Goal: Use online tool/utility: Utilize a website feature to perform a specific function

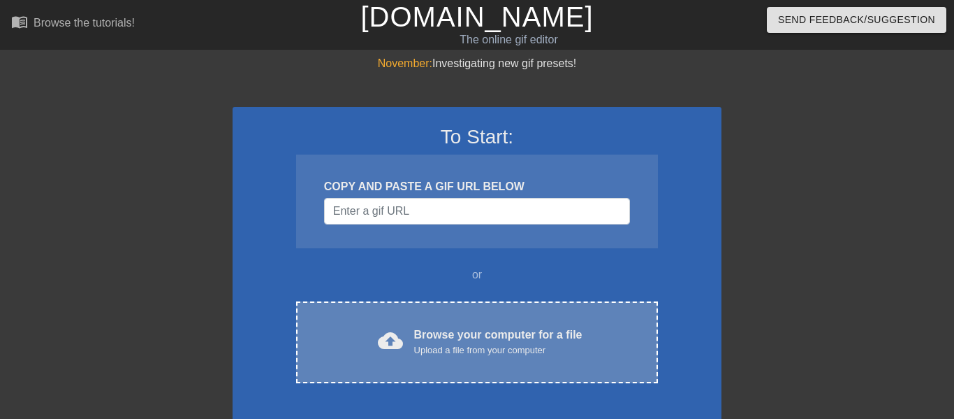
click at [419, 345] on div "Upload a file from your computer" at bounding box center [498, 350] width 168 height 14
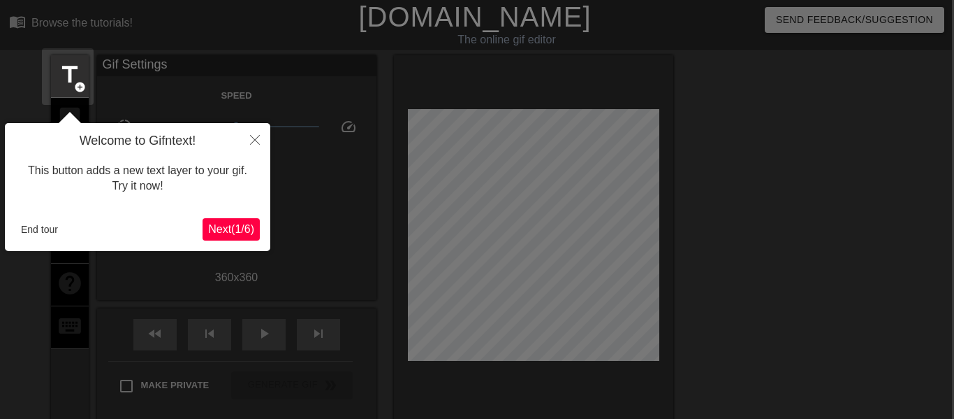
scroll to position [34, 2]
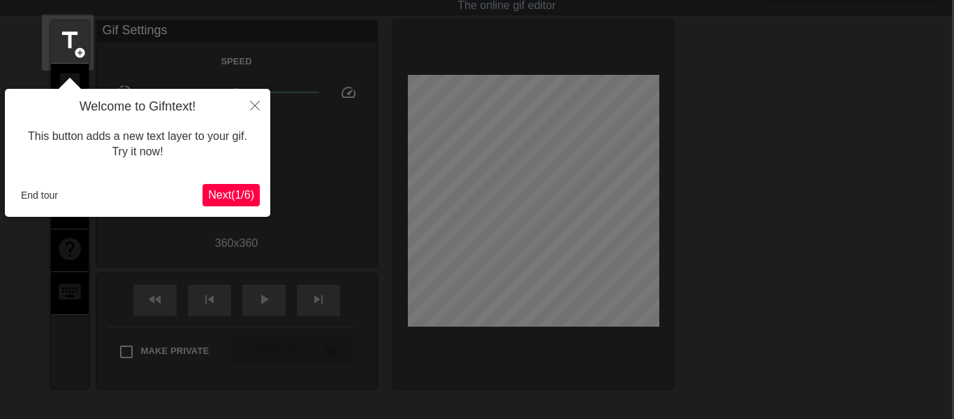
click at [226, 189] on span "Next ( 1 / 6 )" at bounding box center [231, 195] width 46 height 12
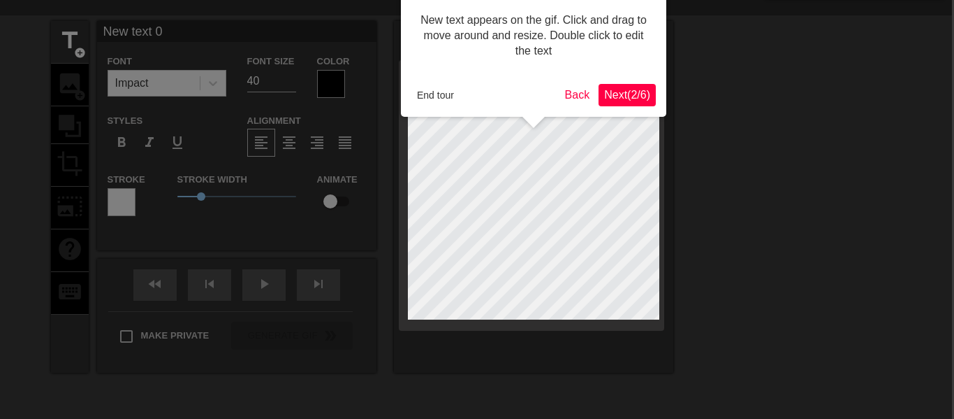
scroll to position [0, 2]
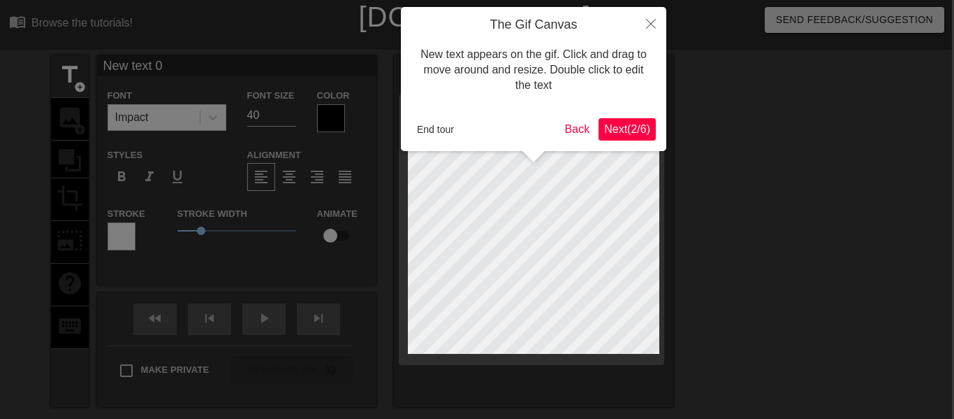
click at [612, 134] on span "Next ( 2 / 6 )" at bounding box center [627, 129] width 46 height 12
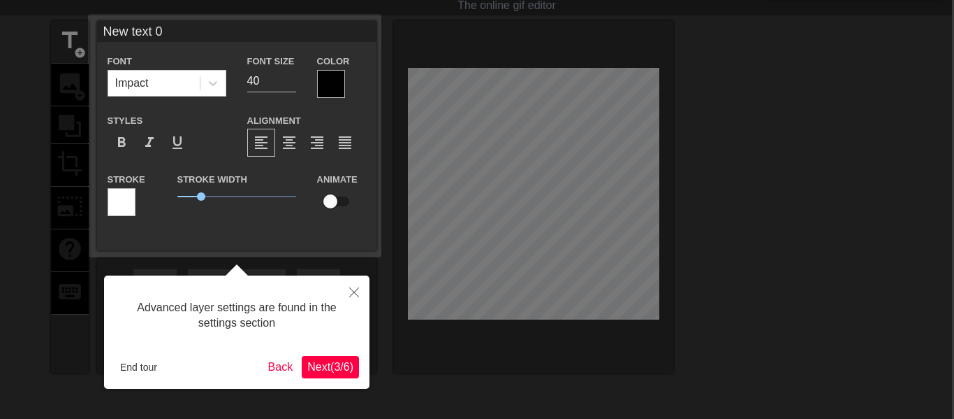
click at [326, 370] on span "Next ( 3 / 6 )" at bounding box center [330, 367] width 46 height 12
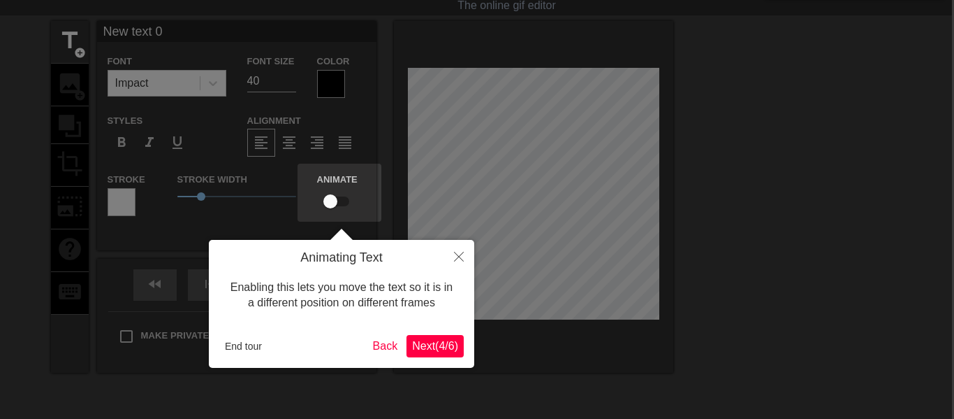
scroll to position [0, 2]
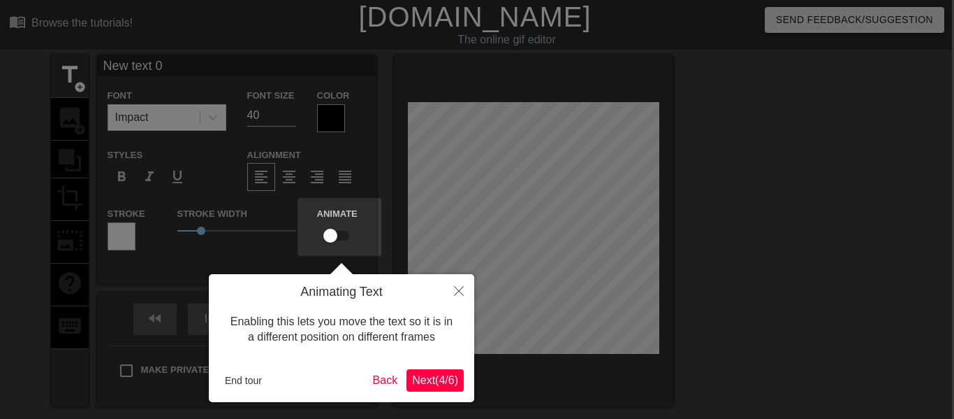
click at [428, 370] on button "Next ( 4 / 6 )" at bounding box center [435, 380] width 57 height 22
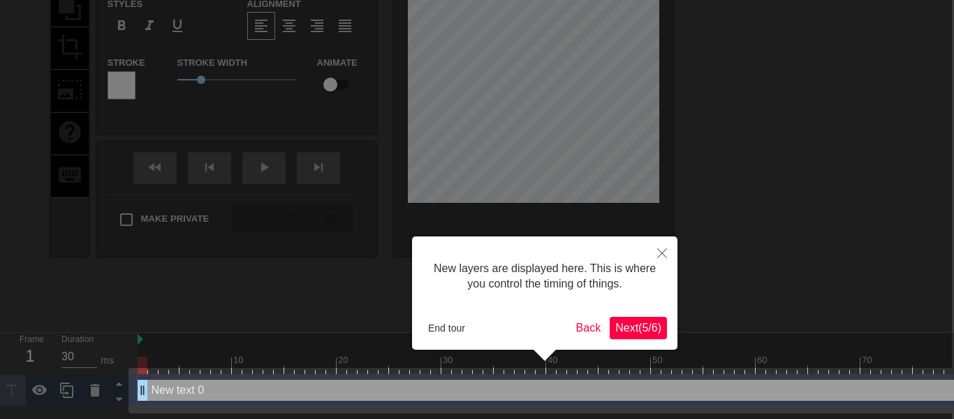
click at [646, 330] on span "Next ( 5 / 6 )" at bounding box center [639, 327] width 46 height 12
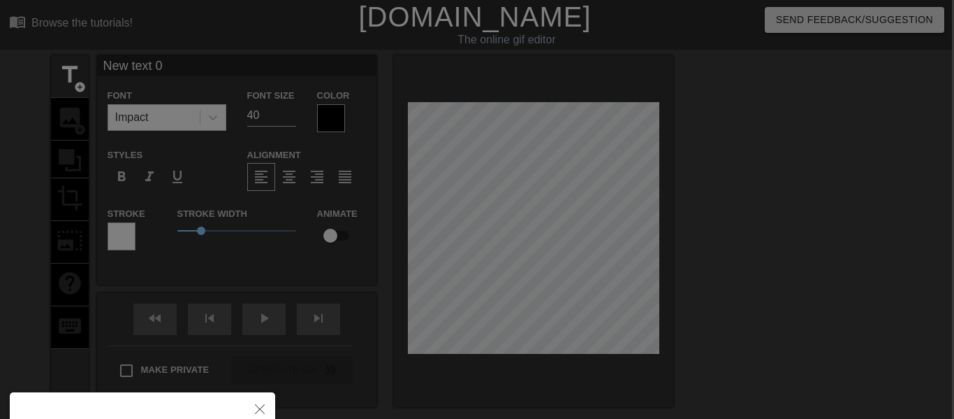
scroll to position [145, 1]
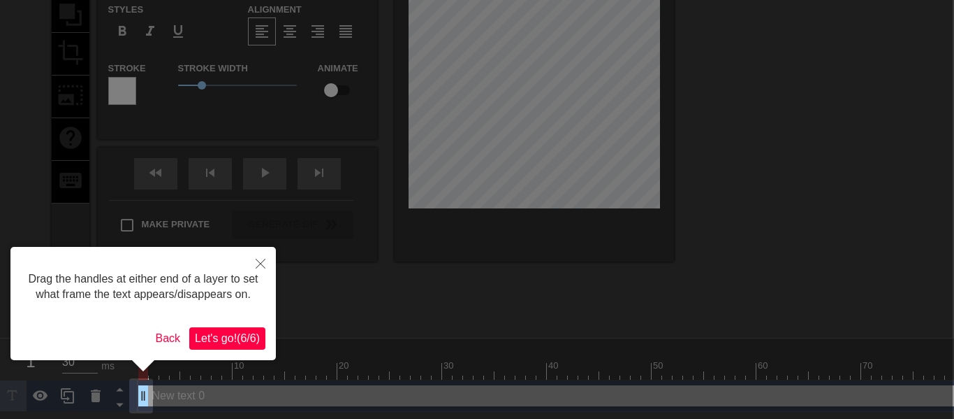
click at [229, 328] on button "Let's go! ( 6 / 6 )" at bounding box center [227, 338] width 76 height 22
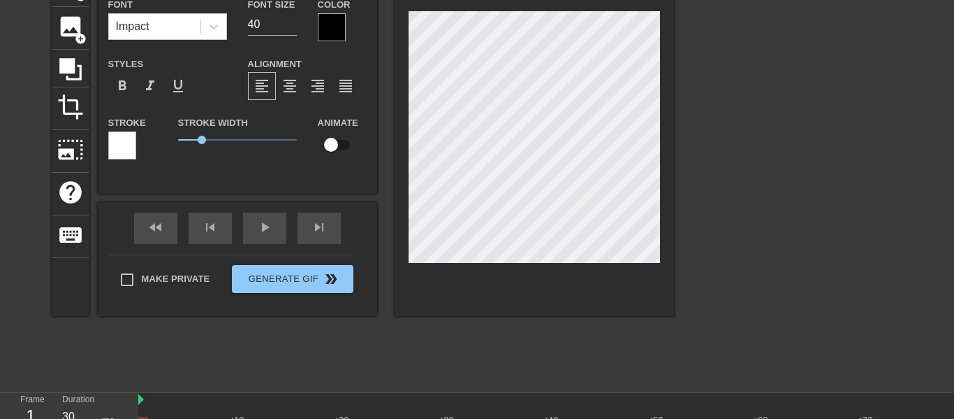
scroll to position [87, 0]
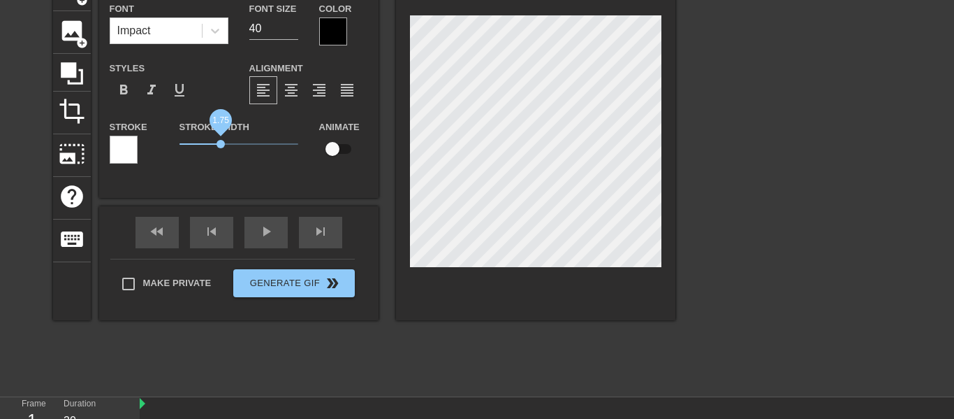
drag, startPoint x: 208, startPoint y: 146, endPoint x: 220, endPoint y: 143, distance: 12.4
click at [220, 143] on span "1.75" at bounding box center [239, 144] width 119 height 17
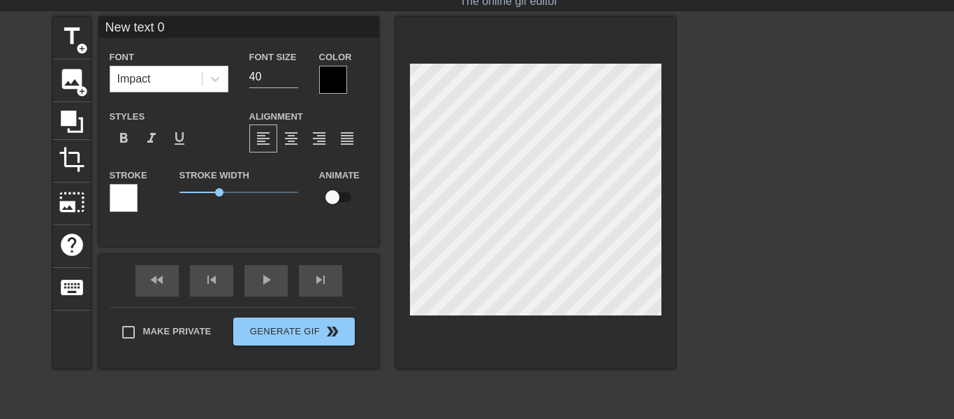
scroll to position [23, 0]
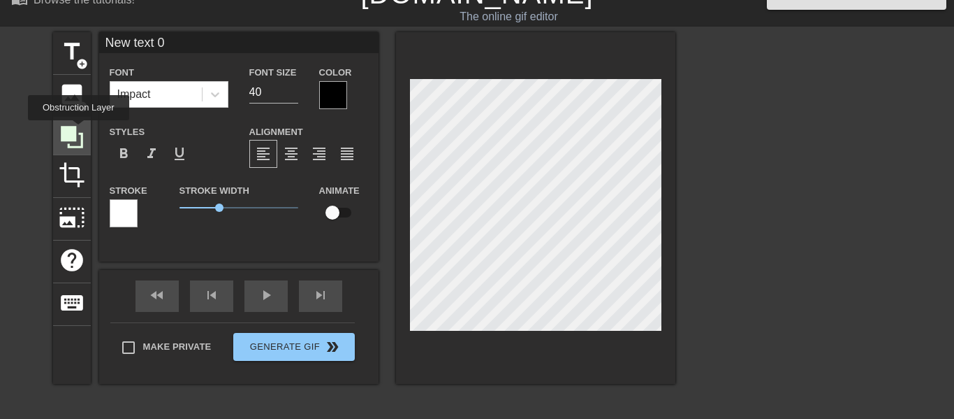
click at [78, 132] on icon at bounding box center [72, 137] width 27 height 27
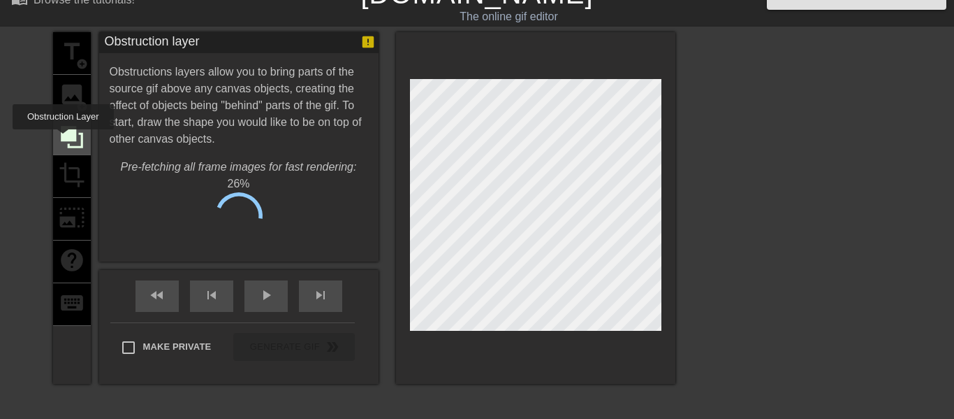
click at [57, 140] on div at bounding box center [72, 136] width 38 height 38
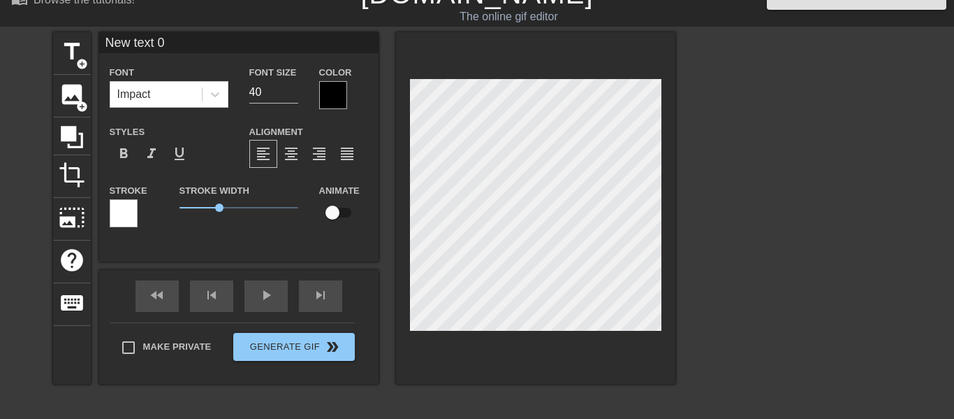
type input "text 0"
type textarea "text 0"
type input "text"
type textarea "text"
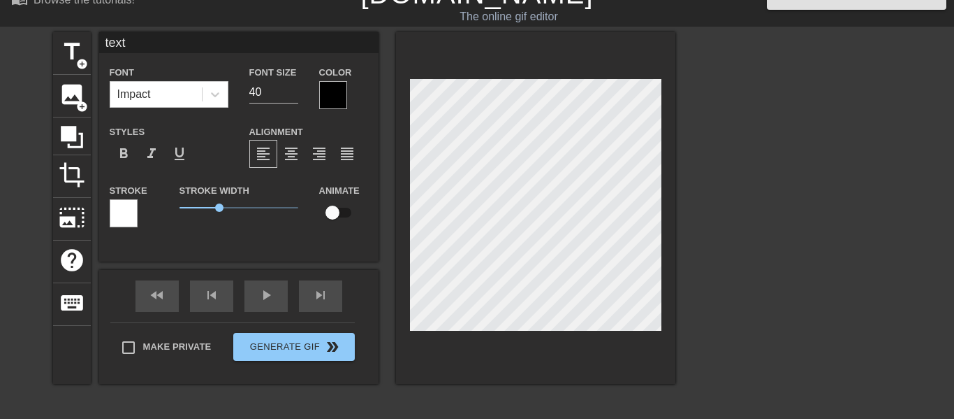
scroll to position [0, 0]
type input "text"
type textarea "text"
type input "tex"
type textarea "tex"
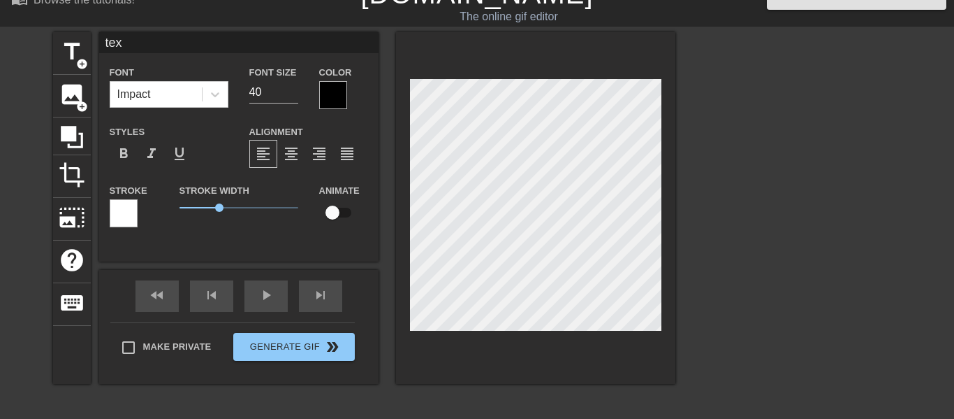
type input "te"
type textarea "te"
type input "t"
type textarea "t"
type input "P"
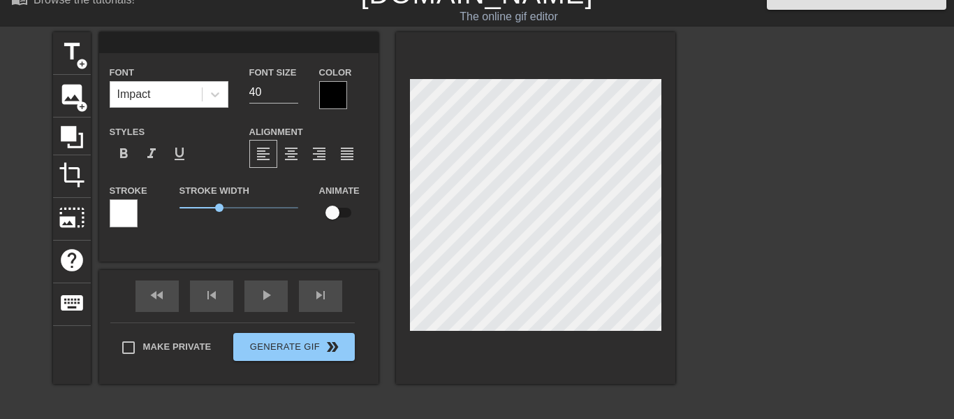
type textarea "P"
type input "Po"
type textarea "Pos"
type input "Post"
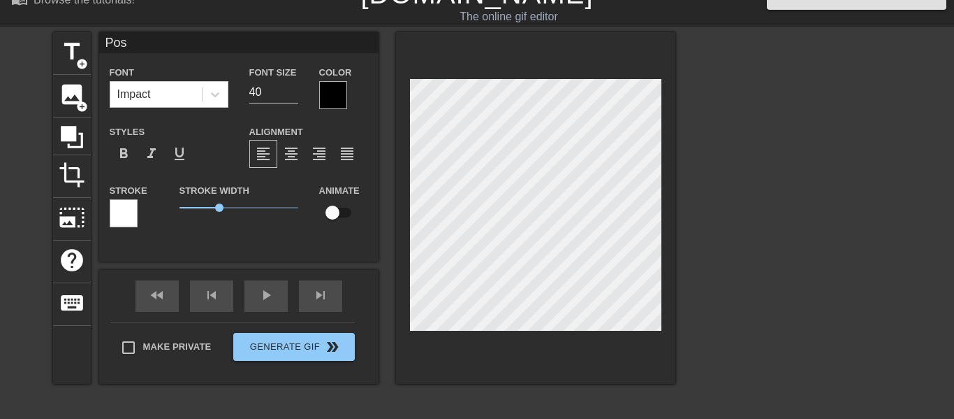
type textarea "Post"
type input "Pos"
type textarea "Pos"
type input "Po"
type textarea "Po"
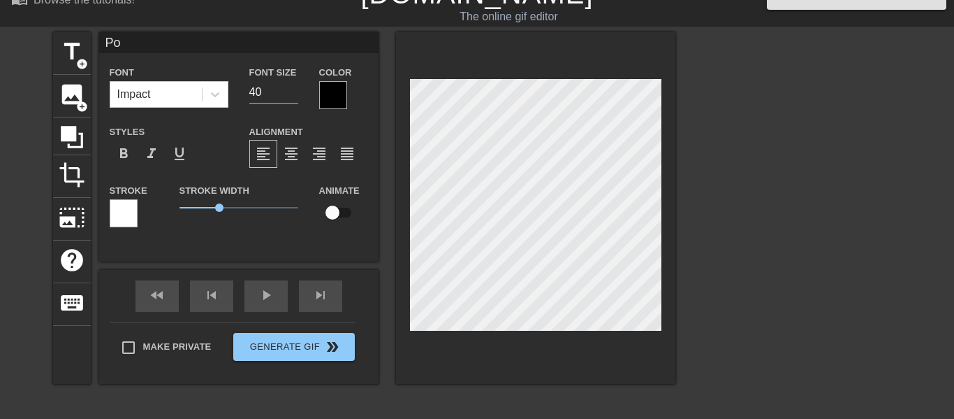
scroll to position [0, 0]
type input "P"
type textarea "P"
type input "p"
type textarea "p"
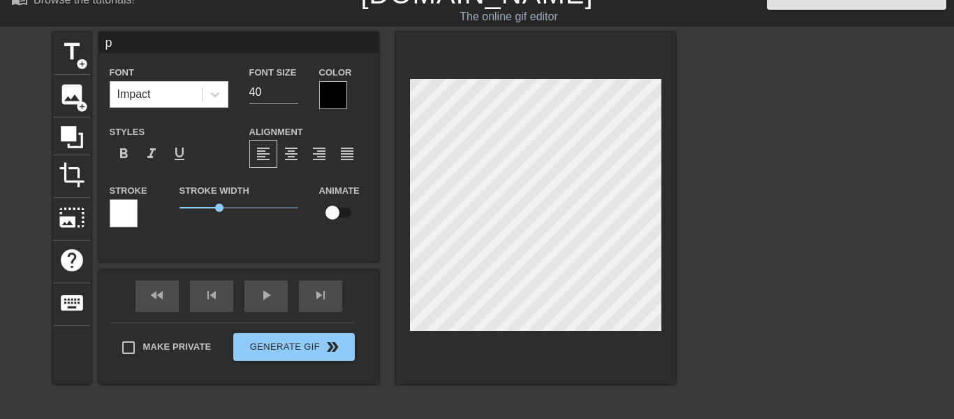
type input "po"
type textarea "po"
type input "pos"
type textarea "post"
type input "poste"
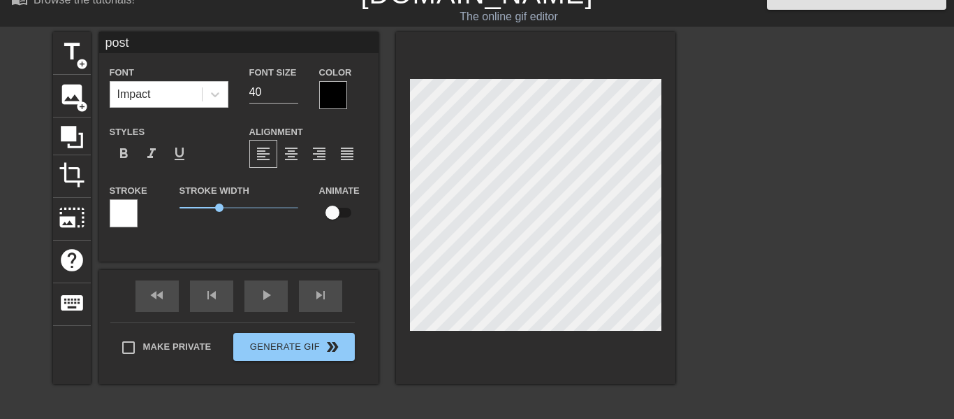
type textarea "poste"
type input "poster"
type textarea "poster"
type input "posters"
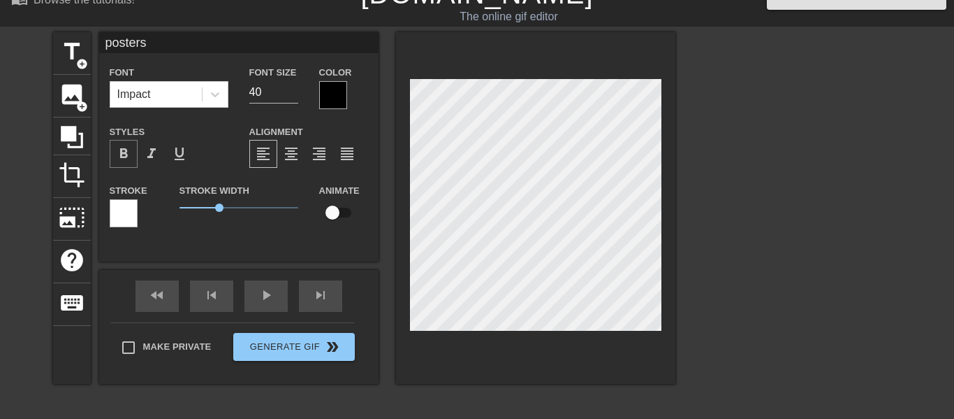
type textarea "posters"
click at [126, 149] on span "format_bold" at bounding box center [123, 153] width 17 height 17
click at [135, 215] on div at bounding box center [124, 213] width 28 height 28
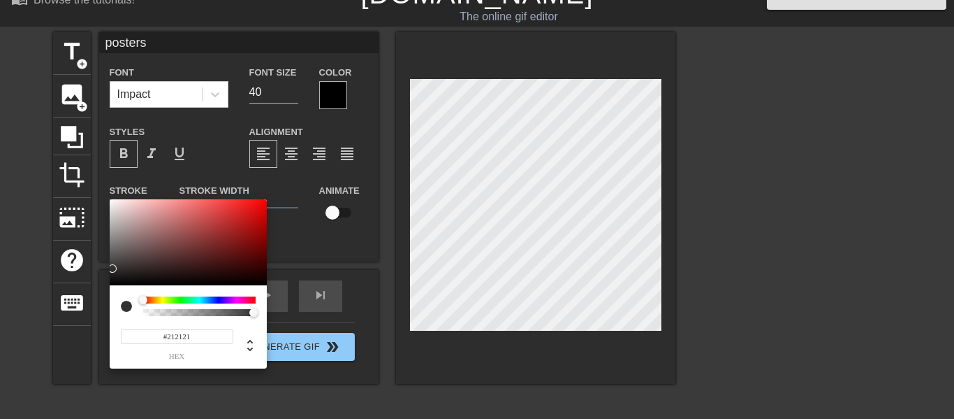
type input "#000000"
drag, startPoint x: 126, startPoint y: 254, endPoint x: 94, endPoint y: 317, distance: 70.9
click at [94, 317] on div "#000000 hex" at bounding box center [477, 209] width 954 height 419
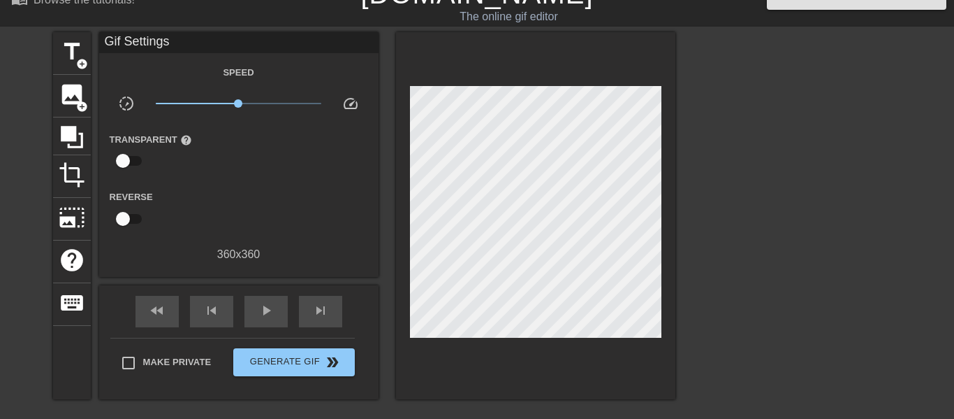
click at [136, 159] on input "checkbox" at bounding box center [123, 160] width 80 height 27
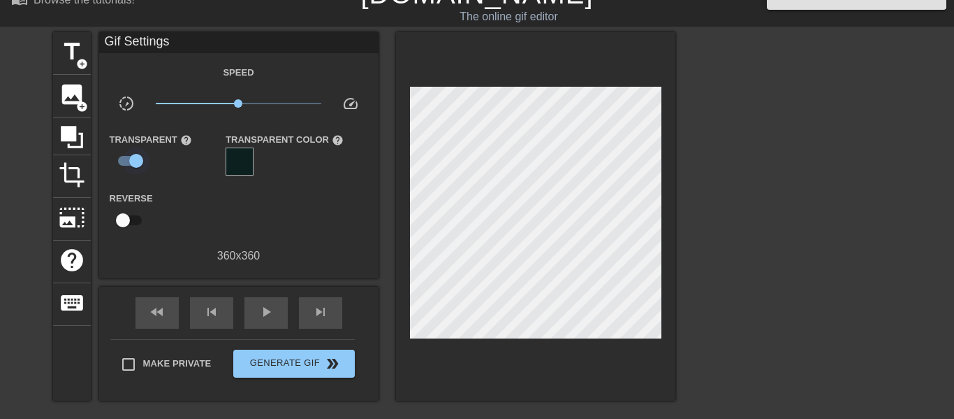
click at [134, 161] on input "checkbox" at bounding box center [136, 160] width 80 height 27
checkbox input "false"
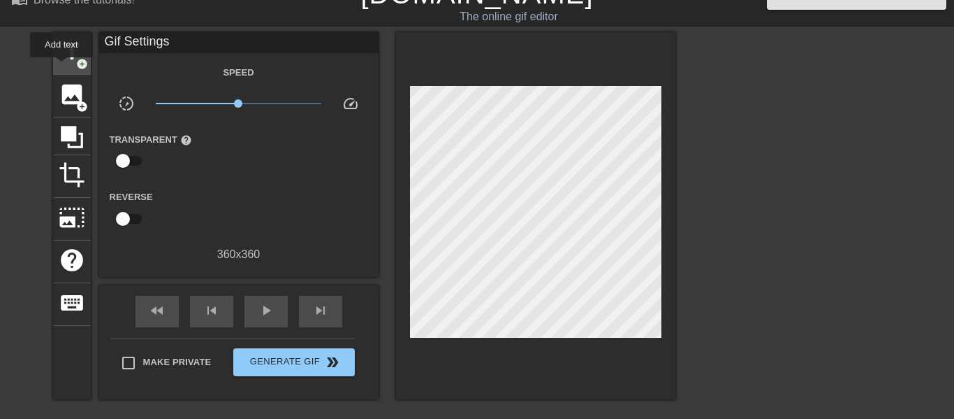
click at [61, 67] on div "title add_circle" at bounding box center [72, 53] width 38 height 43
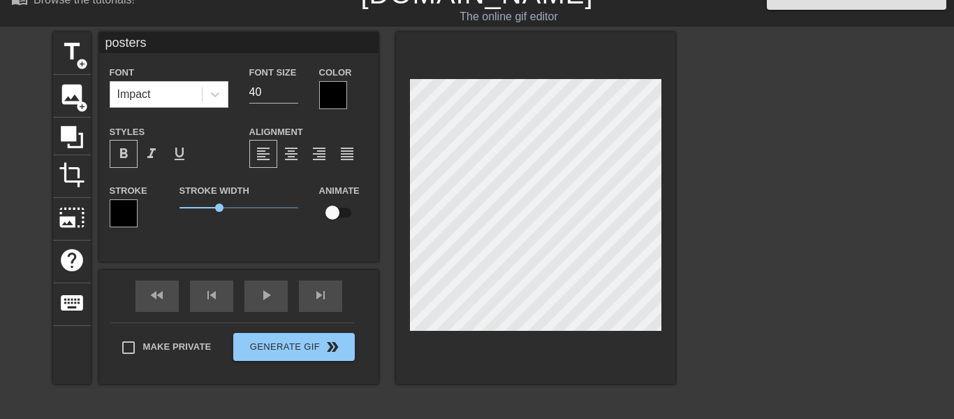
click at [322, 98] on div at bounding box center [333, 95] width 28 height 28
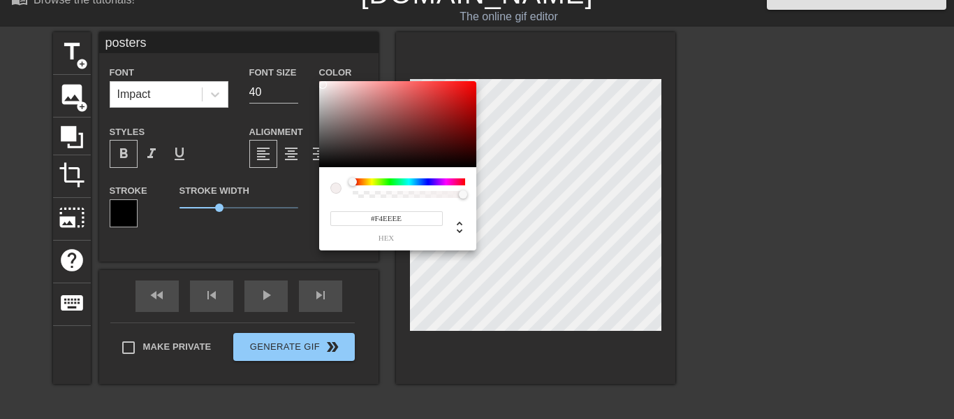
type input "#FFFFFF"
drag, startPoint x: 332, startPoint y: 126, endPoint x: 297, endPoint y: 45, distance: 87.6
click at [297, 45] on div "#FFFFFF hex" at bounding box center [477, 209] width 954 height 419
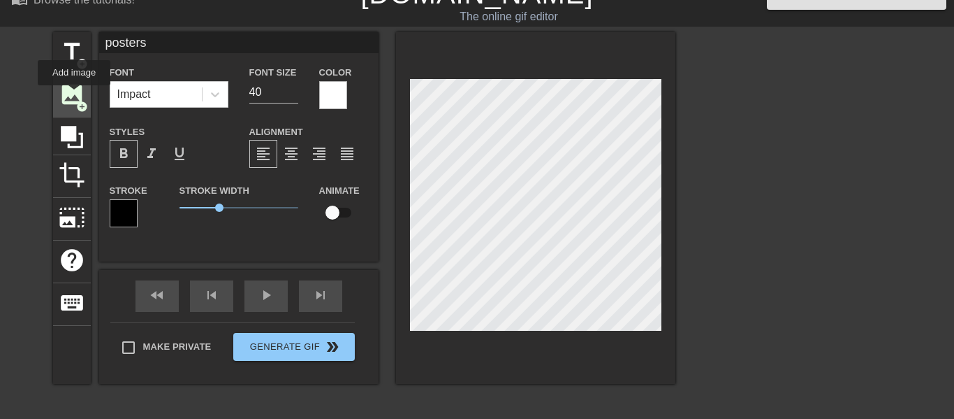
click at [73, 95] on span "image" at bounding box center [72, 94] width 27 height 27
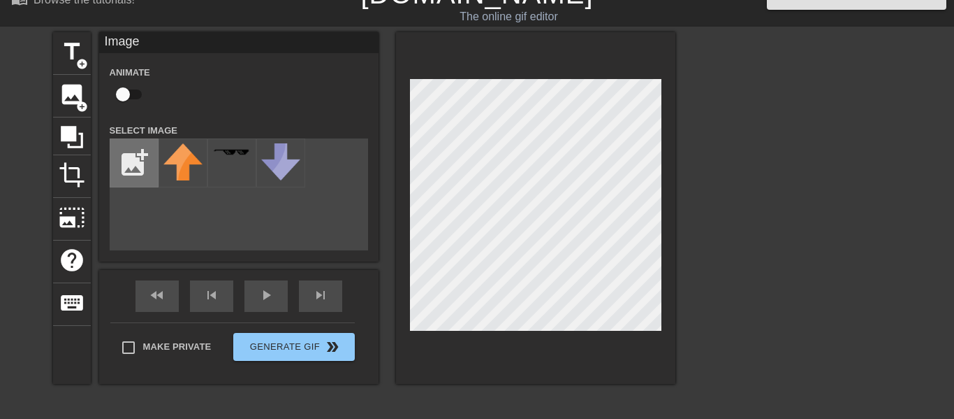
click at [143, 164] on input "file" at bounding box center [134, 163] width 48 height 48
type input "C:\fakepath\vnrnxjlew2atmdcliy9e.jpeg"
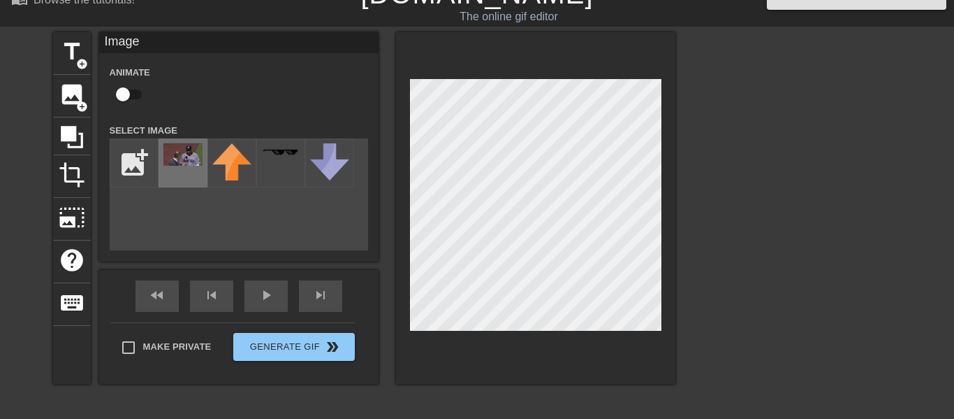
click at [193, 168] on div at bounding box center [183, 162] width 49 height 49
click at [199, 185] on div "title add_circle image add_circle crop photo_size_select_large help keyboard Im…" at bounding box center [364, 207] width 623 height 351
click at [579, 418] on html "menu_book Browse the tutorials! [DOMAIN_NAME] The online gif editor Send Feedba…" at bounding box center [477, 271] width 954 height 588
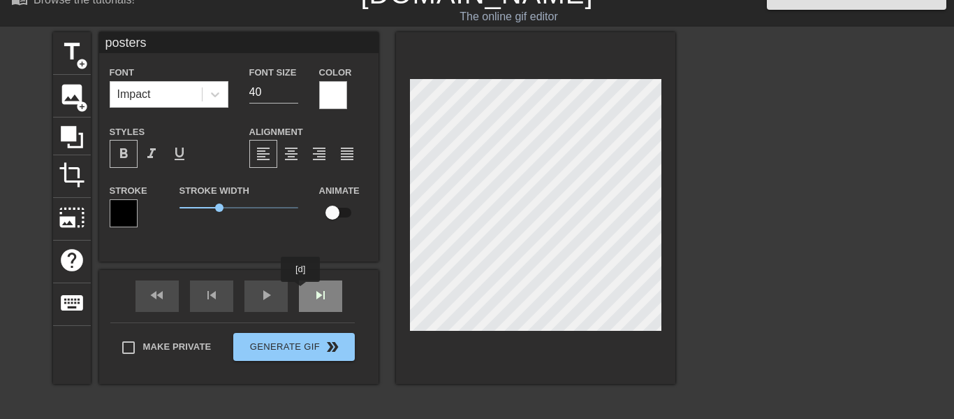
click at [300, 293] on div "fast_rewind skip_previous play_arrow skip_next" at bounding box center [239, 296] width 228 height 52
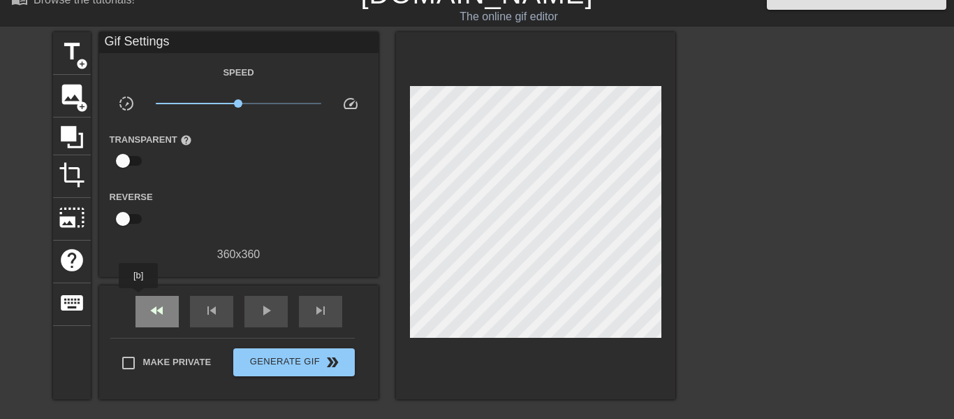
click at [138, 298] on div "fast_rewind" at bounding box center [157, 311] width 43 height 31
click at [208, 313] on span "skip_previous" at bounding box center [211, 310] width 17 height 17
click at [240, 308] on div "fast_rewind skip_previous play_arrow skip_next" at bounding box center [239, 311] width 228 height 52
click at [256, 312] on div "play_arrow" at bounding box center [266, 311] width 43 height 31
type input "30"
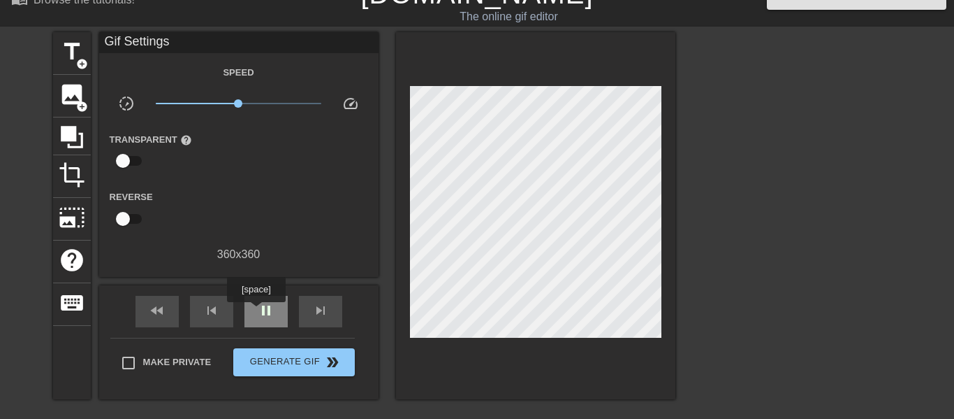
click at [256, 312] on div "pause" at bounding box center [266, 311] width 43 height 31
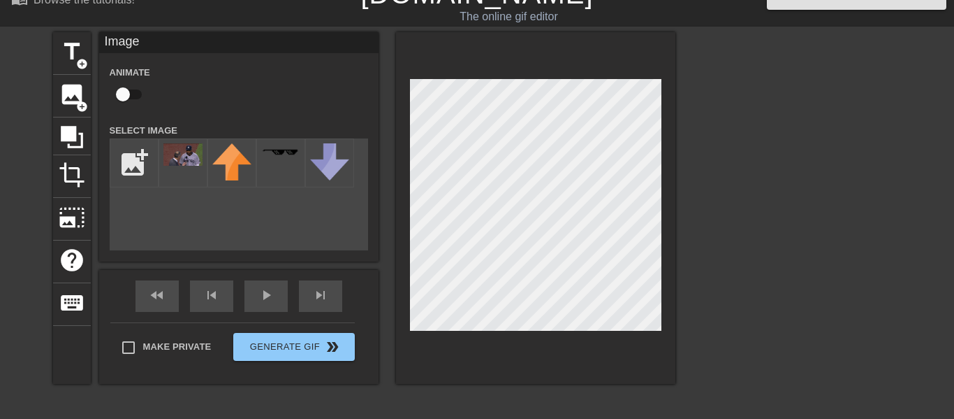
click at [757, 296] on div "title add_circle image add_circle crop photo_size_select_large help keyboard Im…" at bounding box center [477, 241] width 954 height 419
click at [750, 276] on div at bounding box center [797, 241] width 210 height 419
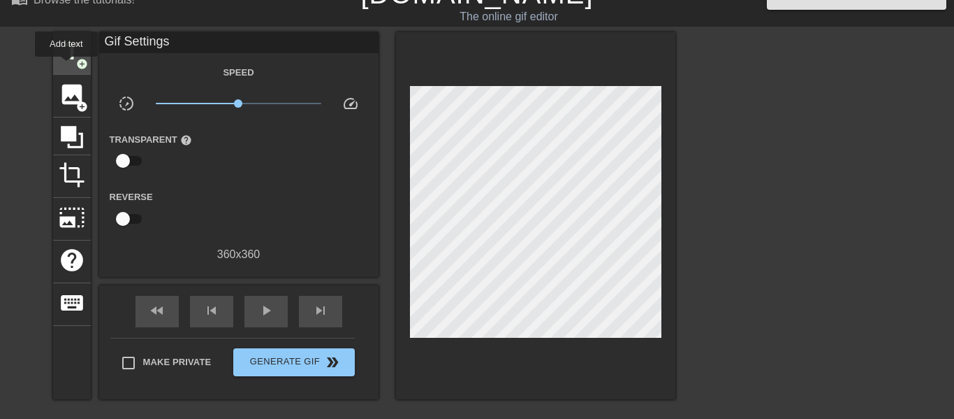
click at [66, 66] on div "title add_circle" at bounding box center [72, 53] width 38 height 43
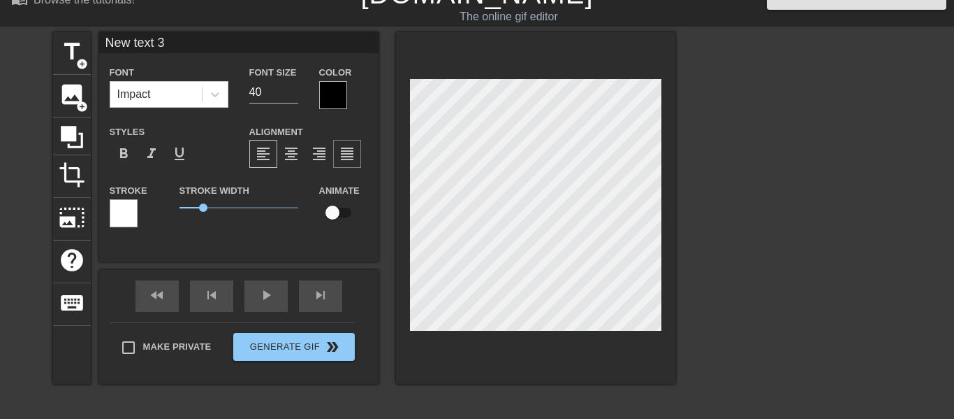
type input "New 3"
type textarea "New 3"
type input "P"
type textarea "P"
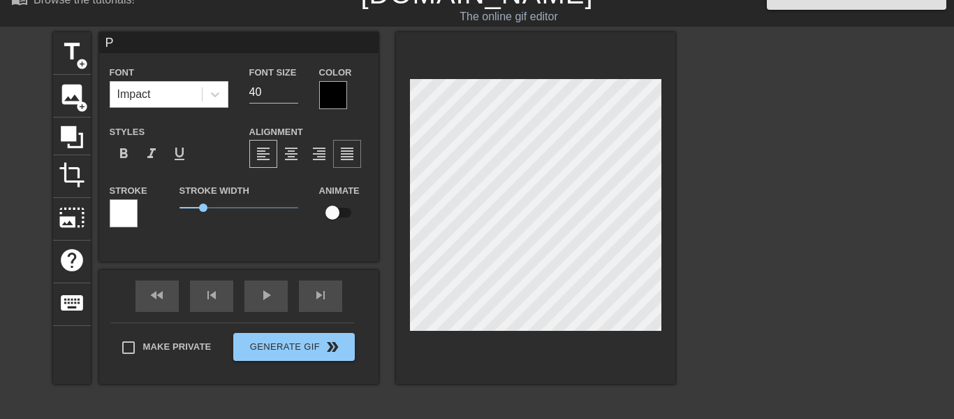
scroll to position [0, 0]
type input "p"
type textarea "p"
type input "po"
type textarea "po"
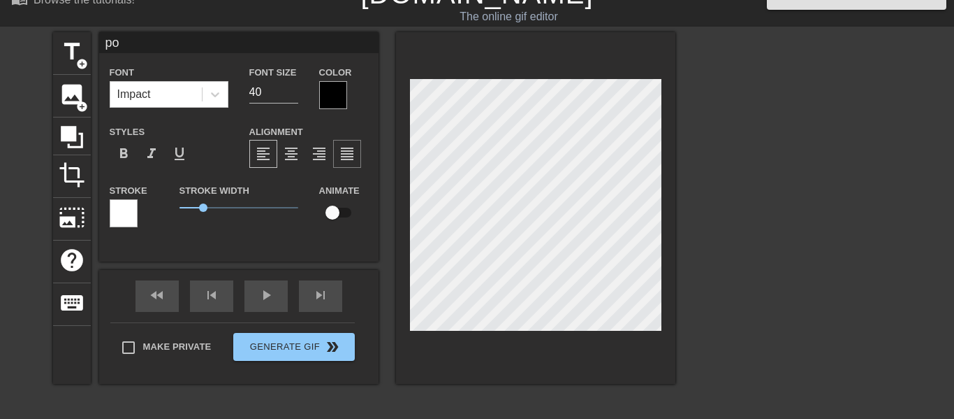
type input "pos"
type textarea "pos"
type input "post"
type textarea "post"
type input "poste"
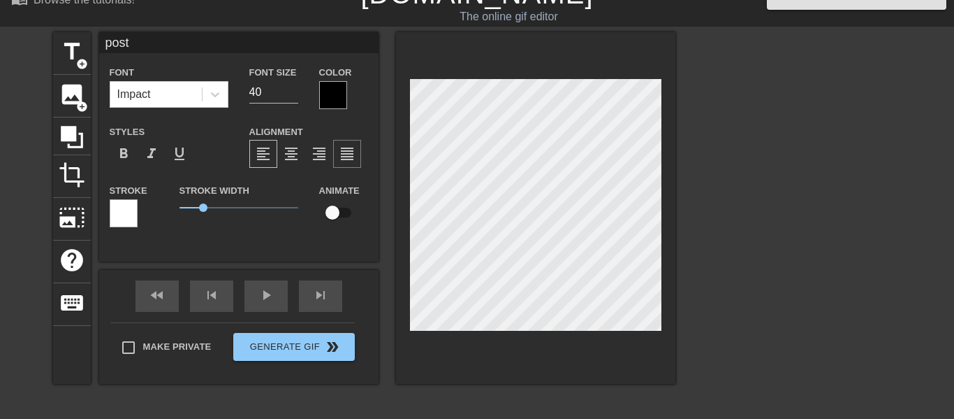
type textarea "poste"
type input "poster"
type textarea "poster"
type input "posters"
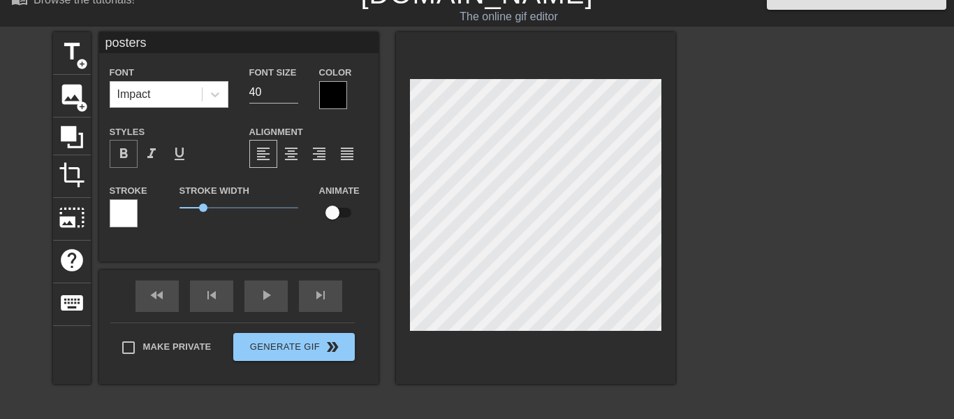
type textarea "posters"
click at [129, 163] on div "format_bold" at bounding box center [124, 154] width 28 height 28
click at [127, 196] on label "Stroke" at bounding box center [129, 191] width 38 height 14
click at [130, 207] on div at bounding box center [124, 213] width 28 height 28
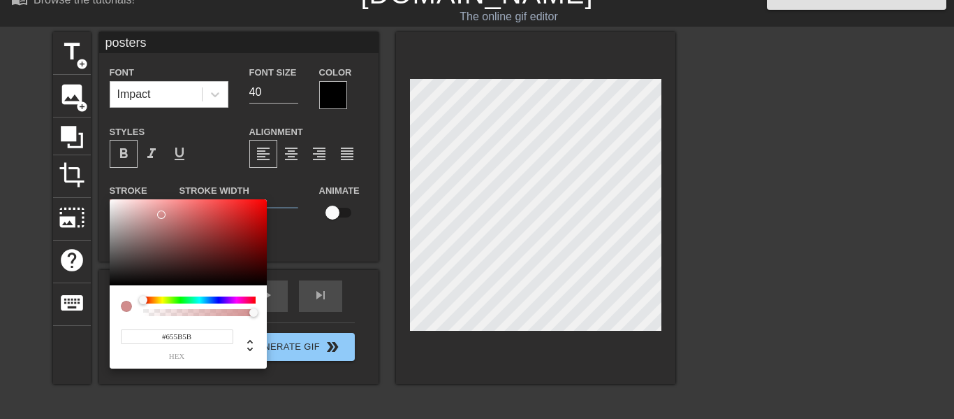
type input "#000000"
drag, startPoint x: 161, startPoint y: 215, endPoint x: 63, endPoint y: 349, distance: 166.6
click at [63, 349] on div "#000000 hex" at bounding box center [477, 209] width 954 height 419
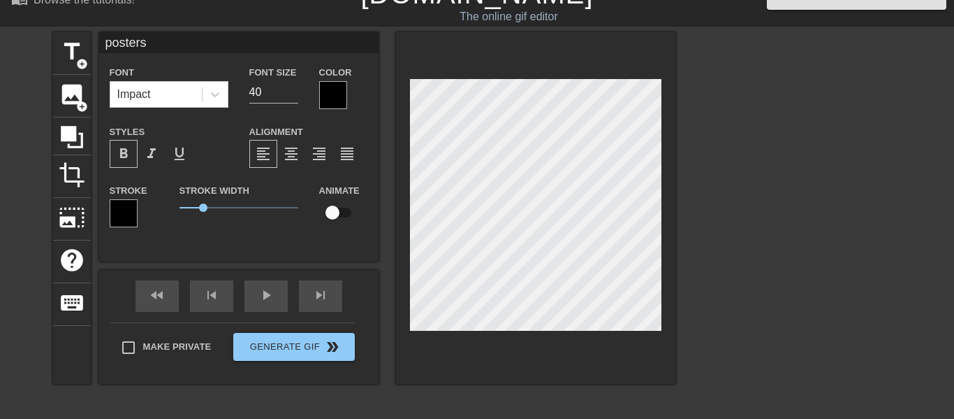
click at [337, 108] on div at bounding box center [333, 95] width 28 height 28
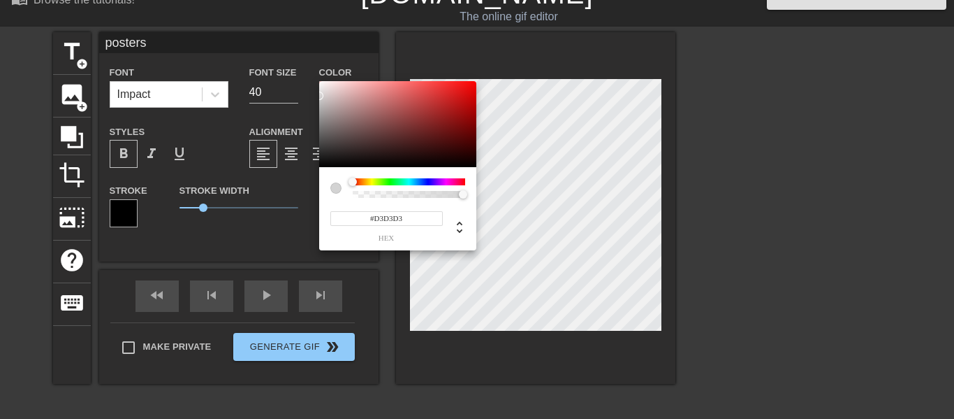
type input "#FFFFFF"
drag, startPoint x: 354, startPoint y: 132, endPoint x: 254, endPoint y: 46, distance: 131.8
click at [254, 46] on div "#FFFFFF hex" at bounding box center [477, 209] width 954 height 419
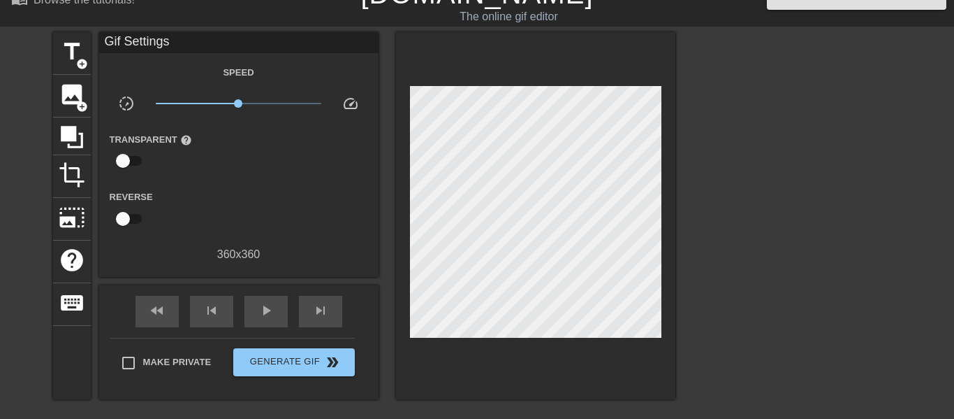
click at [798, 181] on div at bounding box center [797, 241] width 210 height 419
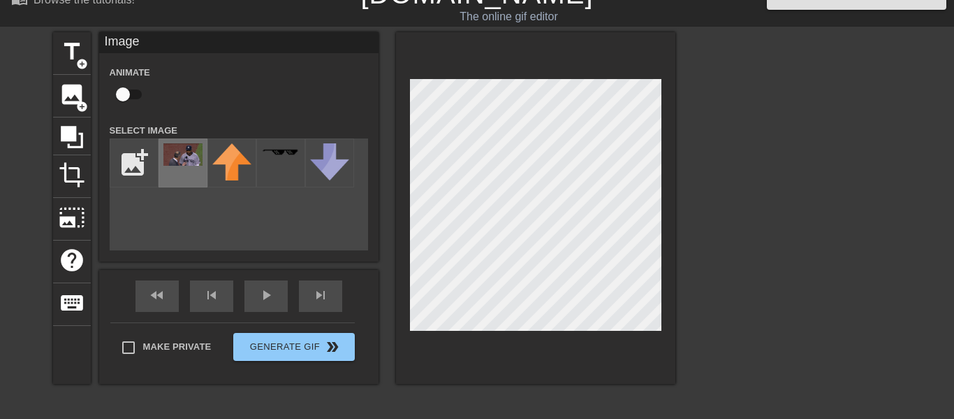
click at [196, 167] on div at bounding box center [183, 162] width 49 height 49
click at [175, 182] on div at bounding box center [183, 162] width 49 height 49
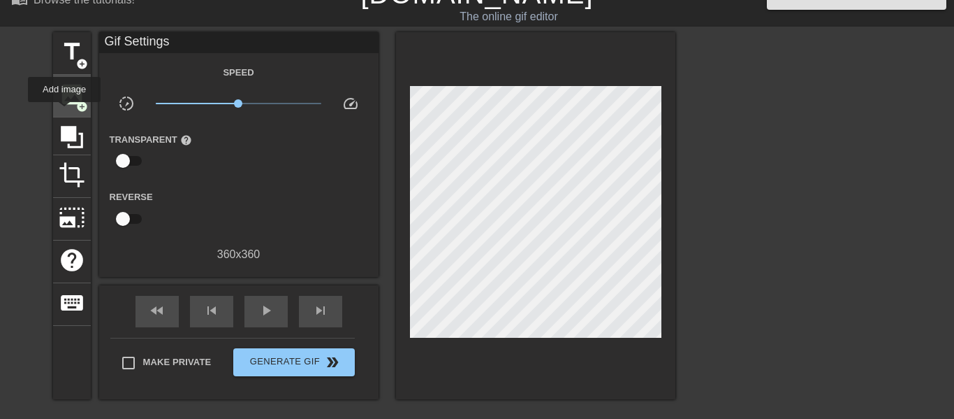
click at [64, 112] on div "image add_circle" at bounding box center [72, 96] width 38 height 43
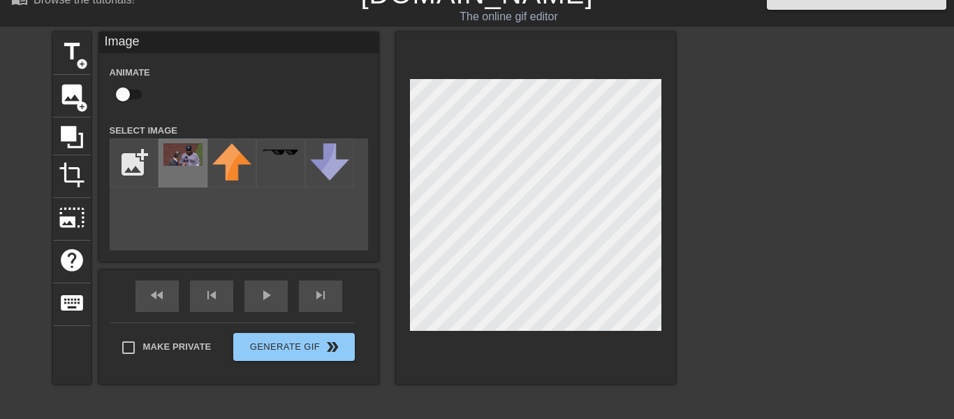
click at [182, 167] on div at bounding box center [183, 162] width 49 height 49
click at [256, 320] on div "title add_circle image add_circle crop photo_size_select_large help keyboard Im…" at bounding box center [364, 207] width 623 height 351
click at [700, 284] on div at bounding box center [797, 241] width 210 height 419
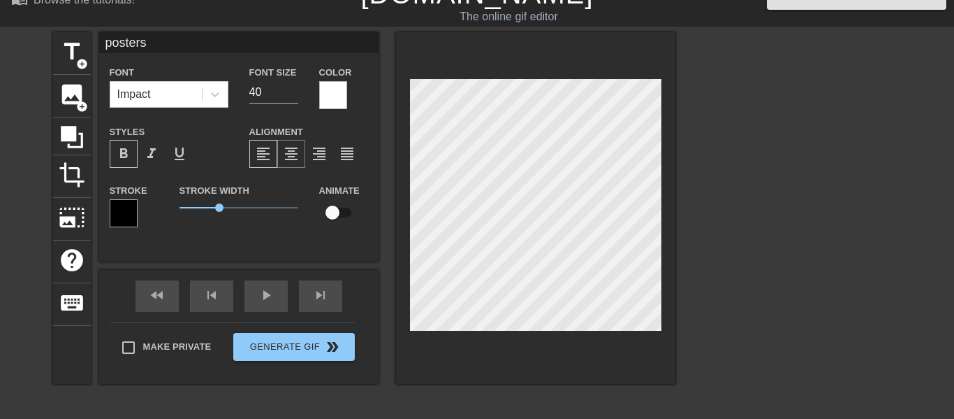
click at [289, 157] on span "format_align_center" at bounding box center [291, 153] width 17 height 17
click at [262, 161] on span "format_align_left" at bounding box center [263, 153] width 17 height 17
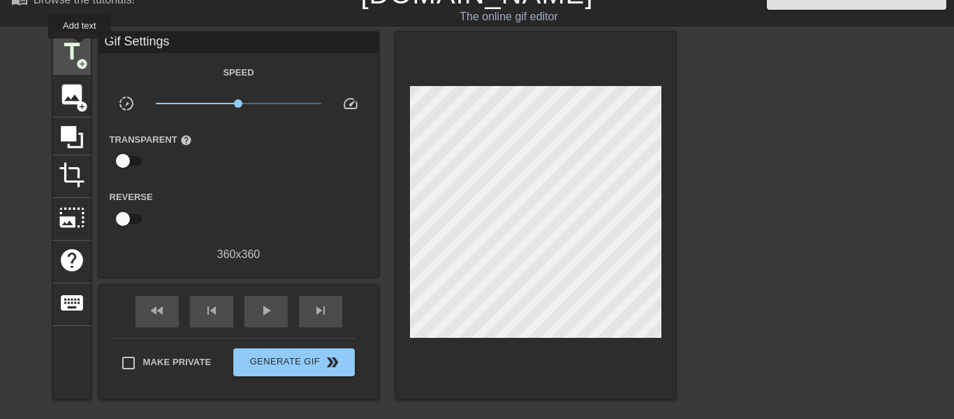
click at [79, 48] on span "title" at bounding box center [72, 51] width 27 height 27
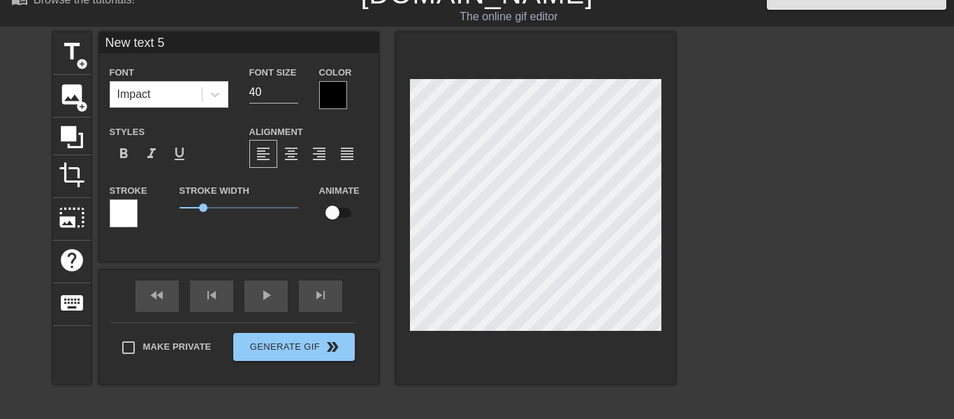
scroll to position [0, 3]
type input "text 5"
type textarea "text 5"
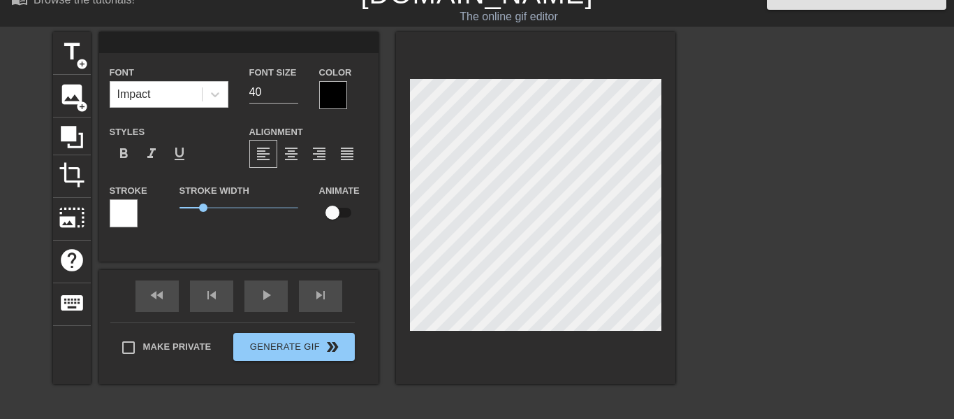
type input "p"
type textarea "p"
type input "po"
type textarea "po"
type input "pos"
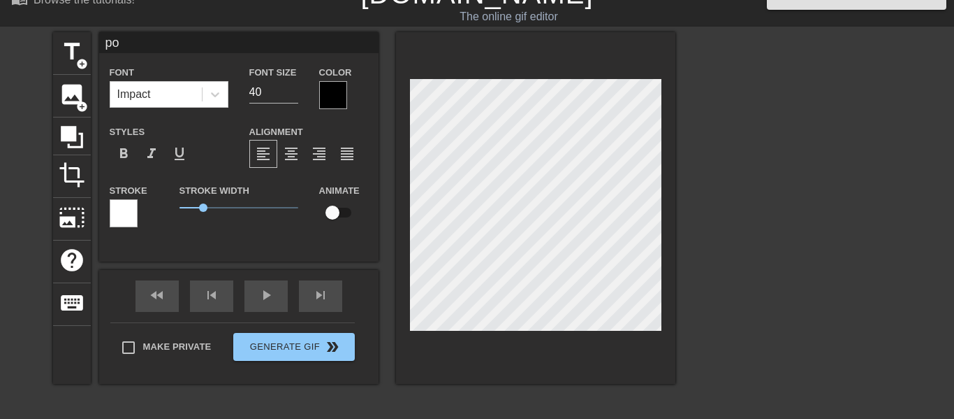
type textarea "pos"
type input "post"
type textarea "post"
type input "poste"
type textarea "poste"
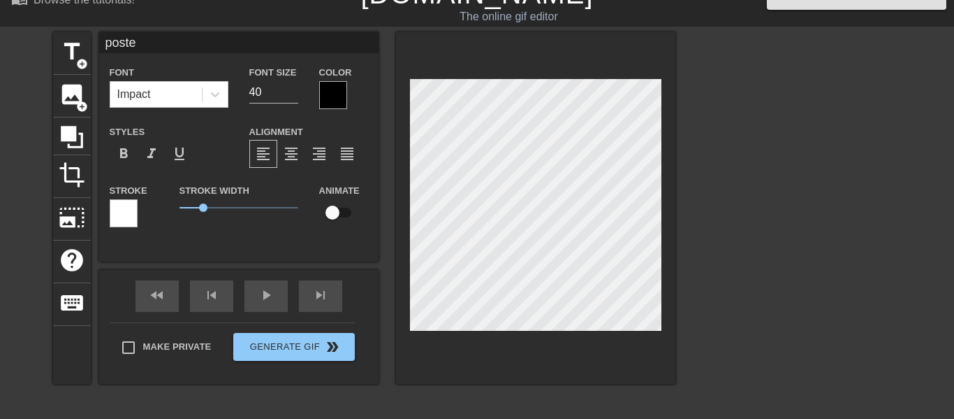
scroll to position [0, 1]
type input "poster"
type textarea "poster"
click at [324, 101] on div at bounding box center [333, 95] width 28 height 28
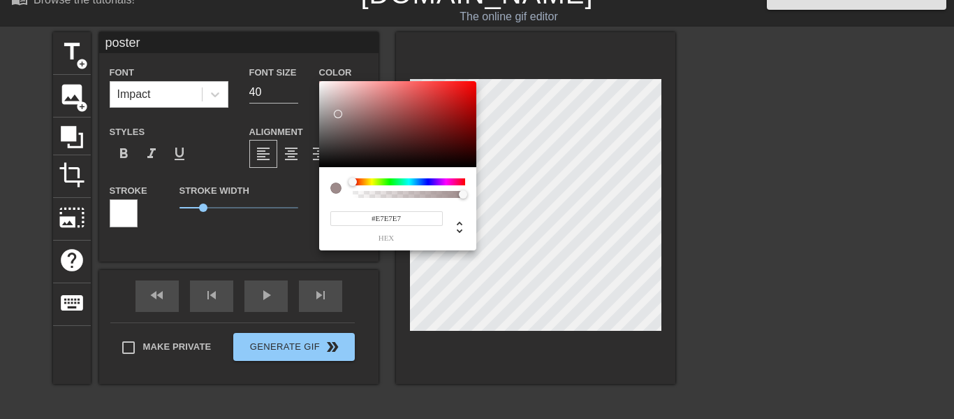
type input "#FFFFFF"
drag, startPoint x: 338, startPoint y: 114, endPoint x: 289, endPoint y: 76, distance: 61.8
click at [289, 76] on div "#FFFFFF hex" at bounding box center [477, 209] width 954 height 419
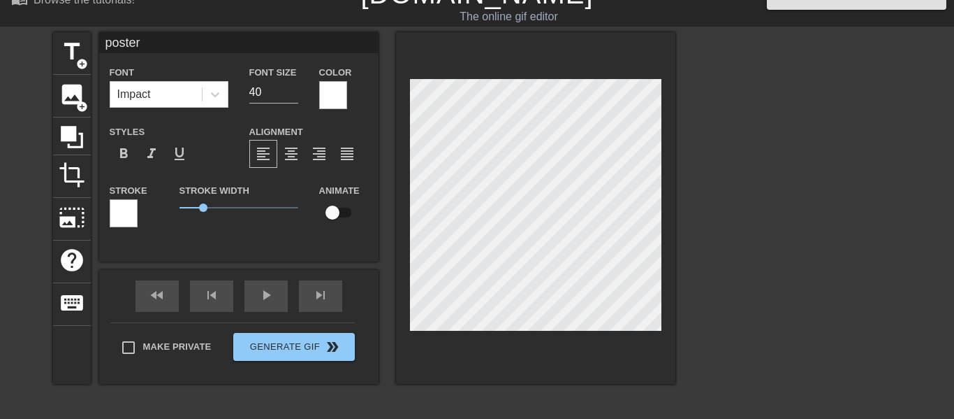
click at [99, 215] on div "Stroke" at bounding box center [134, 211] width 70 height 58
click at [119, 217] on div at bounding box center [124, 213] width 28 height 28
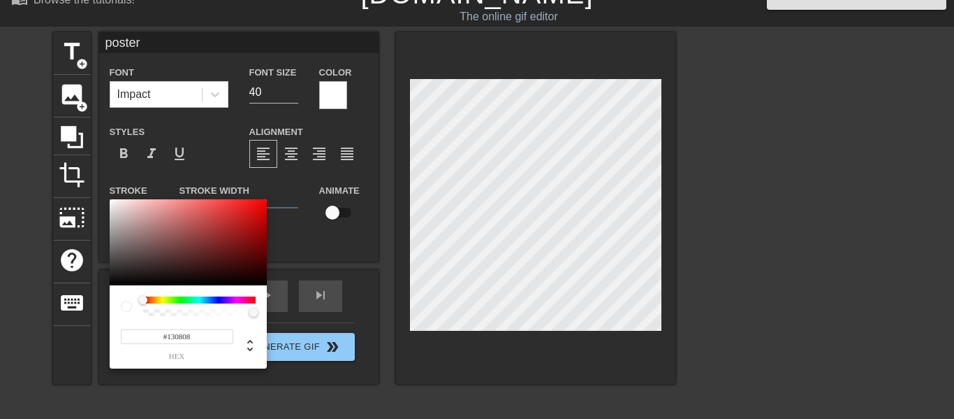
type input "#000000"
drag, startPoint x: 226, startPoint y: 274, endPoint x: 36, endPoint y: 308, distance: 193.8
click at [36, 308] on div "#000000 hex" at bounding box center [477, 209] width 954 height 419
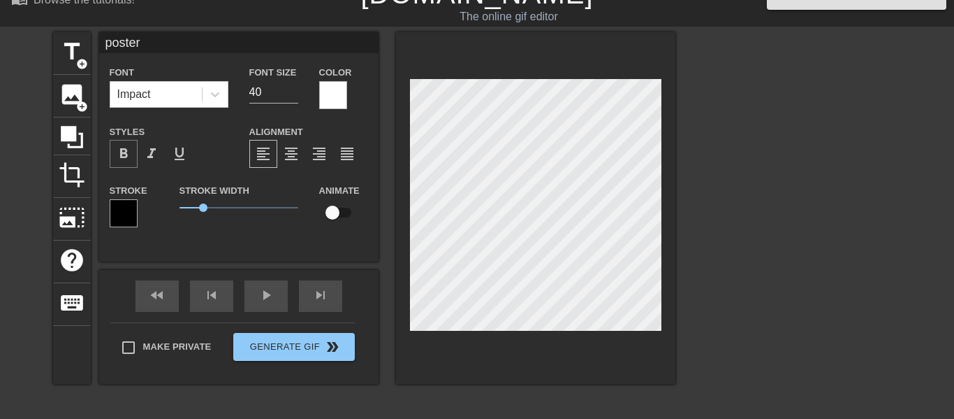
click at [117, 156] on span "format_bold" at bounding box center [123, 153] width 17 height 17
click at [816, 270] on div at bounding box center [797, 241] width 210 height 419
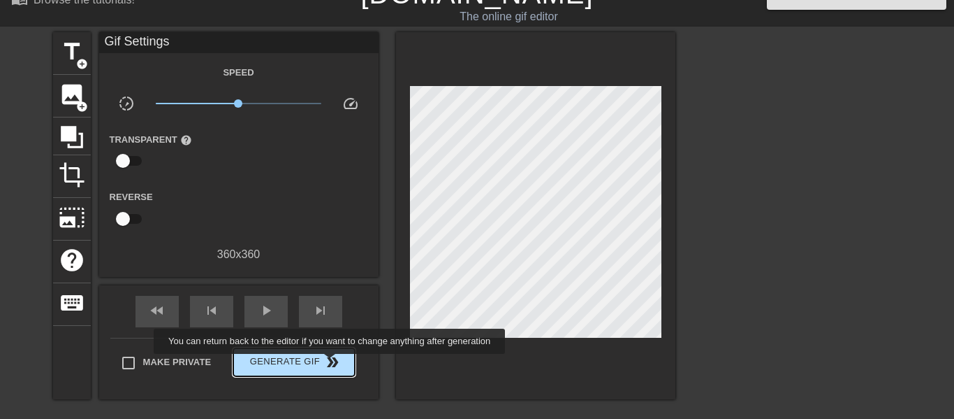
click at [326, 365] on span "double_arrow" at bounding box center [332, 362] width 17 height 17
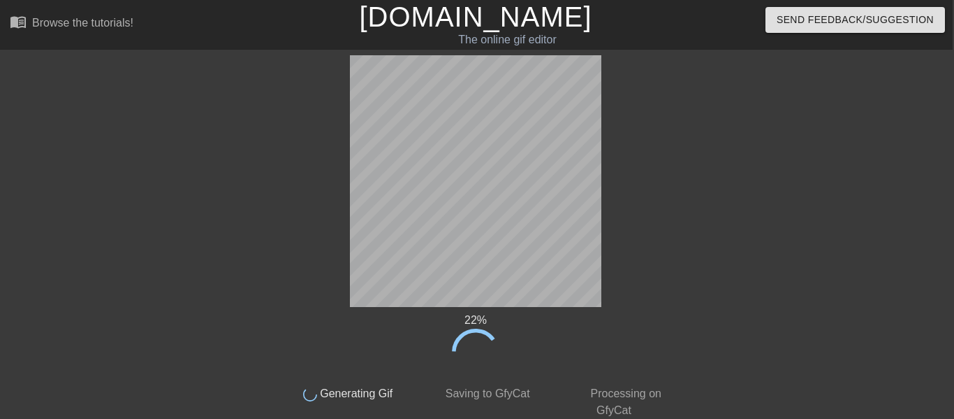
scroll to position [62, 1]
